Goal: Task Accomplishment & Management: Manage account settings

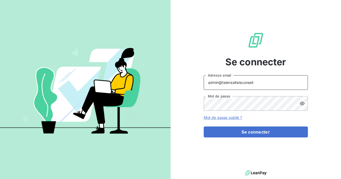
click at [250, 86] on input "admin@talenzalteisconseil" at bounding box center [256, 82] width 104 height 15
type input "admin@equipproguadeloupe"
drag, startPoint x: 261, startPoint y: 83, endPoint x: 208, endPoint y: 84, distance: 52.4
click at [208, 84] on input "admin@equipproguadeloupe" at bounding box center [256, 82] width 104 height 15
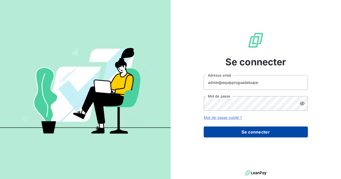
click at [235, 130] on button "Se connecter" at bounding box center [256, 131] width 104 height 11
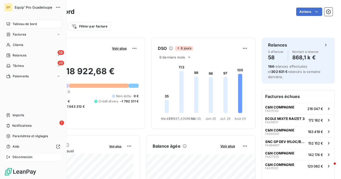
click at [9, 156] on icon at bounding box center [8, 157] width 4 height 4
